Goal: Task Accomplishment & Management: Manage account settings

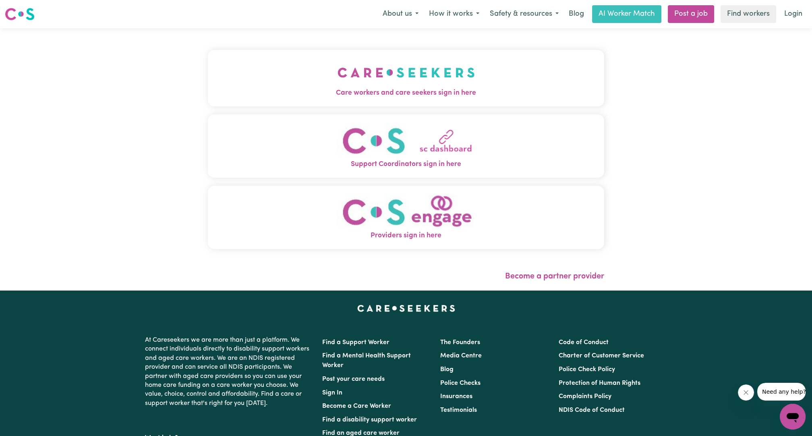
click at [476, 93] on span "Care workers and care seekers sign in here" at bounding box center [406, 92] width 396 height 10
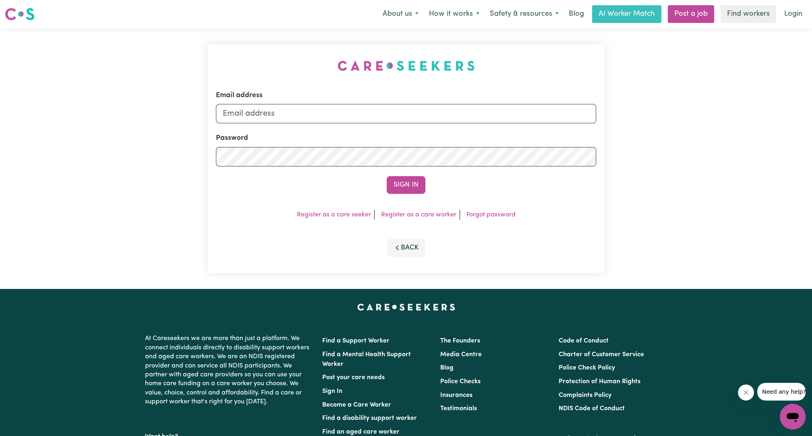
click at [451, 130] on form "Email address Password Sign In" at bounding box center [406, 141] width 380 height 103
drag, startPoint x: 436, startPoint y: 114, endPoint x: 412, endPoint y: 132, distance: 29.4
click at [436, 114] on input "Email address" at bounding box center [406, 113] width 380 height 19
drag, startPoint x: 265, startPoint y: 109, endPoint x: 496, endPoint y: 119, distance: 230.5
click at [495, 120] on input "[EMAIL_ADDRESS][PERSON_NAME][DOMAIN_NAME]" at bounding box center [406, 113] width 380 height 19
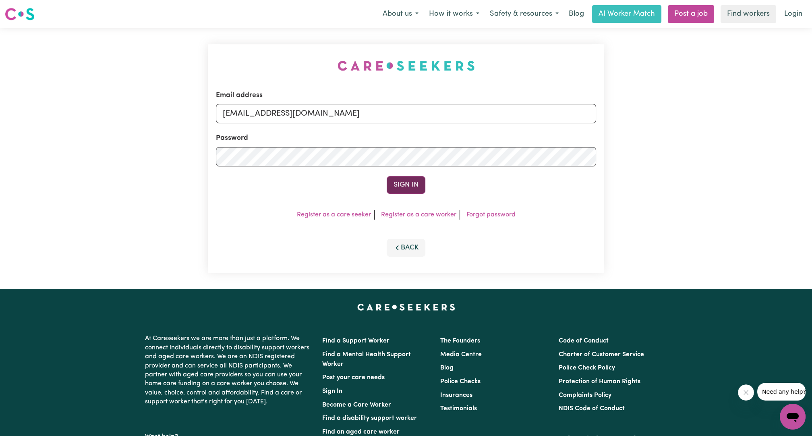
type input "[EMAIL_ADDRESS][DOMAIN_NAME]"
click at [419, 185] on button "Sign In" at bounding box center [405, 185] width 39 height 18
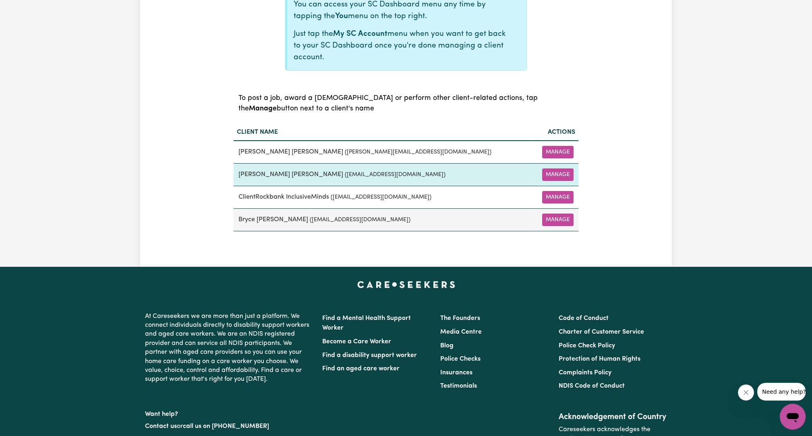
scroll to position [298, 0]
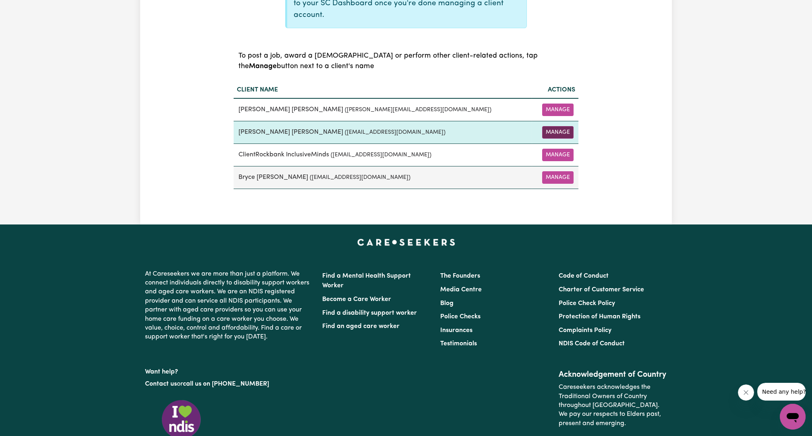
click at [550, 128] on button "Manage" at bounding box center [557, 132] width 31 height 12
